Goal: Information Seeking & Learning: Learn about a topic

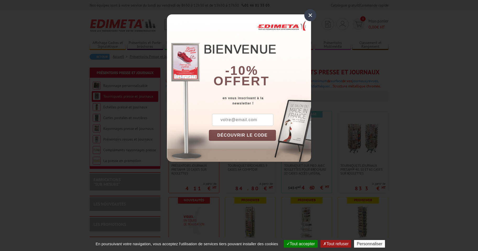
click at [312, 15] on div "×" at bounding box center [310, 15] width 12 height 12
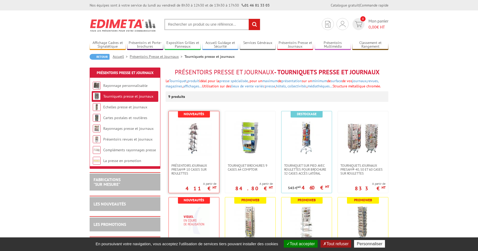
click at [196, 140] on img at bounding box center [194, 137] width 37 height 37
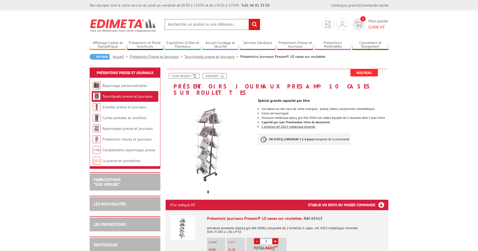
click at [213, 156] on img at bounding box center [210, 143] width 88 height 88
click at [216, 134] on img at bounding box center [210, 143] width 88 height 88
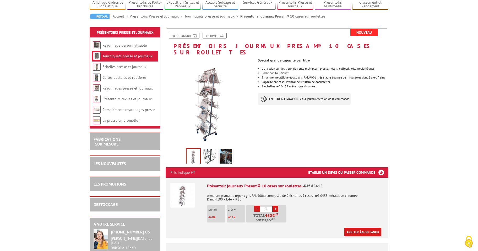
scroll to position [52, 0]
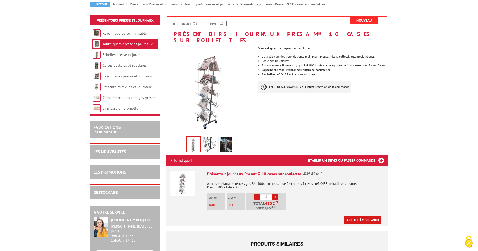
click at [209, 142] on img at bounding box center [209, 145] width 13 height 16
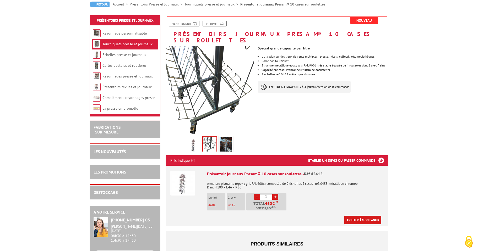
drag, startPoint x: 226, startPoint y: 141, endPoint x: 228, endPoint y: 141, distance: 2.6
click at [226, 141] on img at bounding box center [226, 145] width 13 height 16
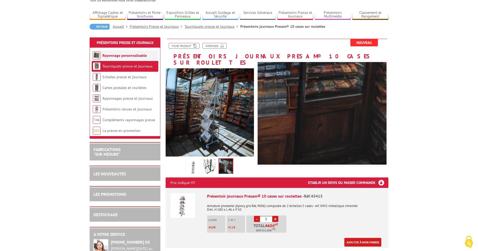
scroll to position [0, 0]
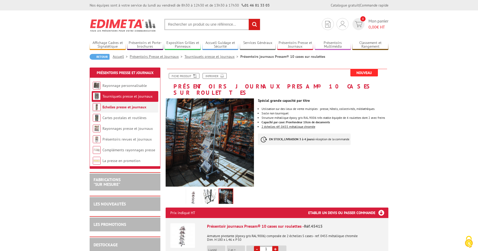
click at [126, 110] on li "Echelles presse et journaux" at bounding box center [125, 107] width 67 height 11
click at [127, 106] on link "Echelles presse et journaux" at bounding box center [124, 107] width 44 height 5
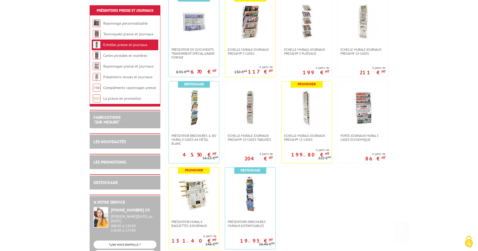
scroll to position [131, 0]
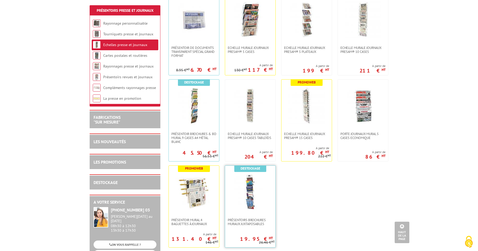
click at [254, 197] on img at bounding box center [250, 192] width 37 height 37
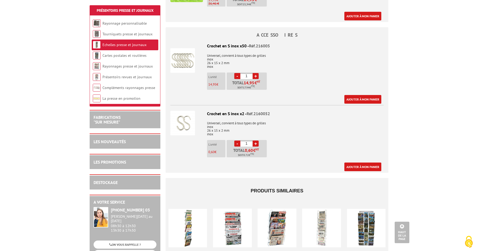
scroll to position [341, 0]
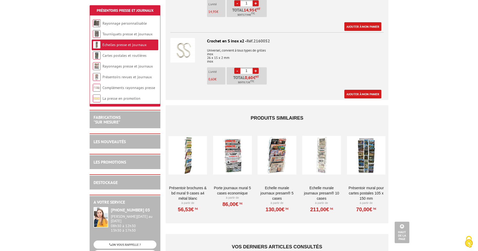
click at [336, 150] on div at bounding box center [321, 155] width 39 height 52
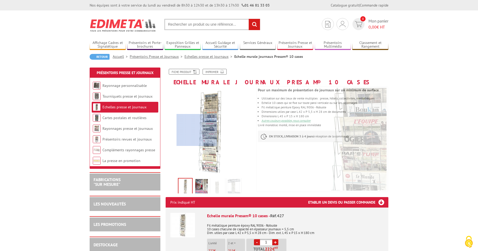
click at [196, 130] on div at bounding box center [197, 130] width 40 height 32
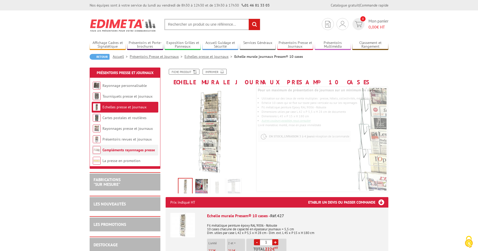
click at [147, 151] on link "Compléments rayonnages presse" at bounding box center [128, 150] width 52 height 5
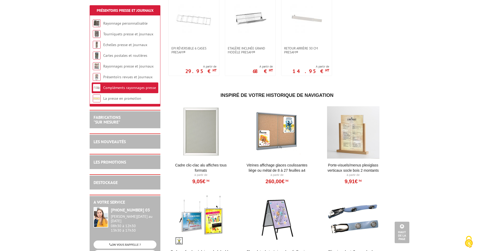
scroll to position [365, 0]
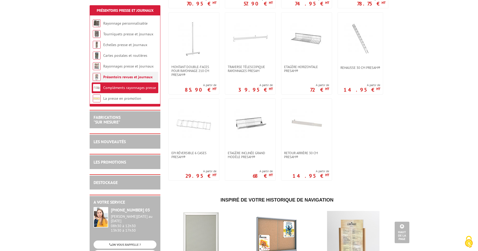
click at [145, 78] on link "Présentoirs revues et journaux" at bounding box center [127, 77] width 49 height 5
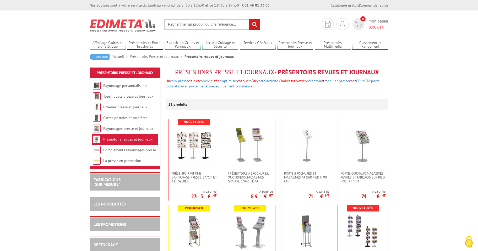
scroll to position [52, 0]
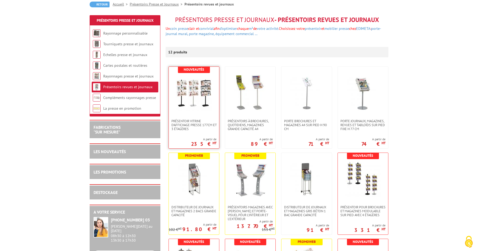
click at [200, 105] on img at bounding box center [194, 93] width 37 height 37
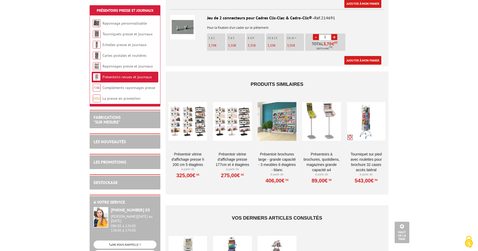
scroll to position [681, 0]
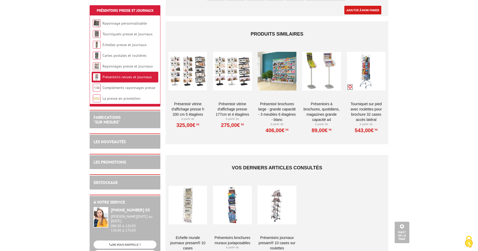
click at [277, 70] on div at bounding box center [277, 71] width 39 height 52
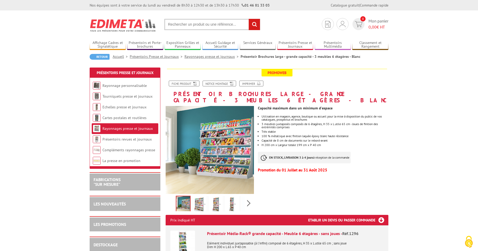
click at [202, 197] on img at bounding box center [199, 205] width 13 height 16
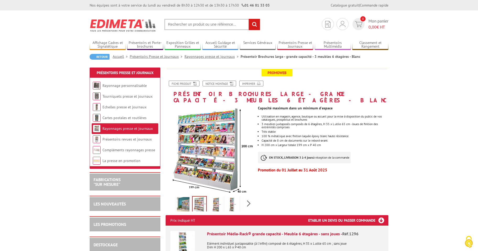
click at [217, 199] on img at bounding box center [215, 205] width 13 height 16
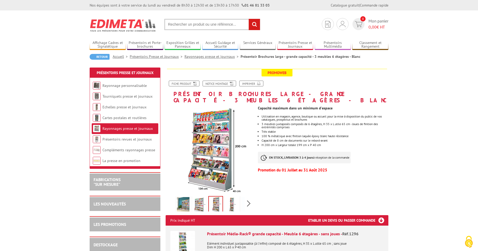
click at [232, 200] on img at bounding box center [232, 205] width 13 height 16
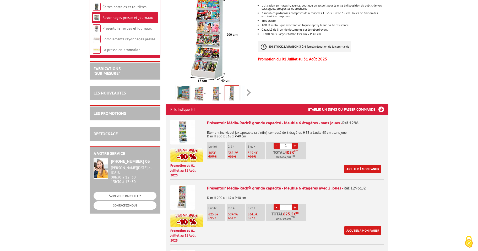
scroll to position [131, 0]
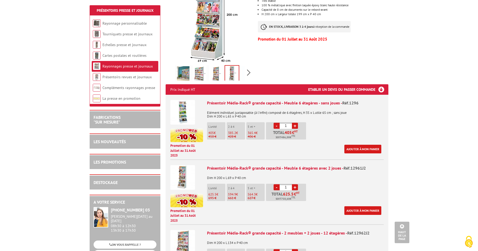
click at [187, 114] on img at bounding box center [182, 112] width 25 height 25
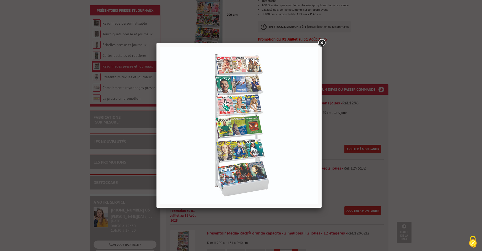
click at [324, 42] on link at bounding box center [321, 42] width 9 height 9
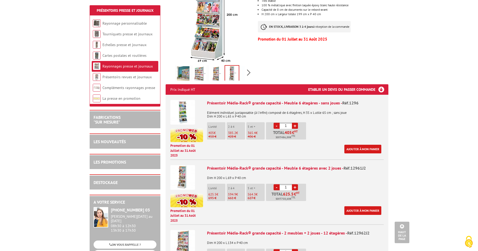
click at [187, 176] on img at bounding box center [182, 177] width 25 height 25
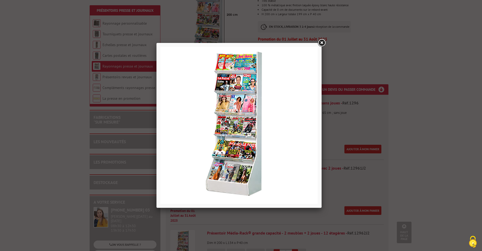
click at [323, 43] on link at bounding box center [321, 42] width 9 height 9
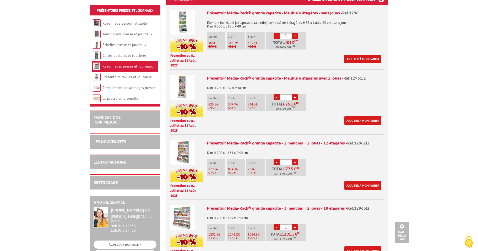
scroll to position [210, 0]
